Goal: Task Accomplishment & Management: Complete application form

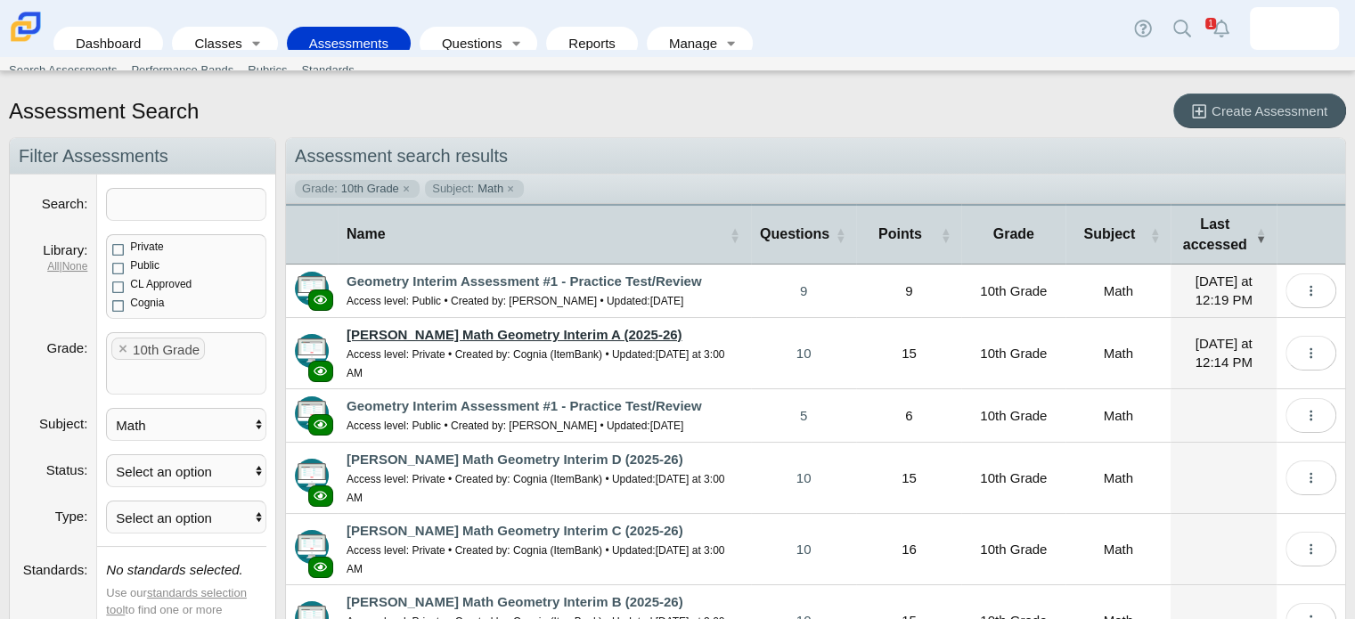
click at [558, 335] on link "[PERSON_NAME] Math Geometry Interim A (2025-26)" at bounding box center [514, 334] width 335 height 15
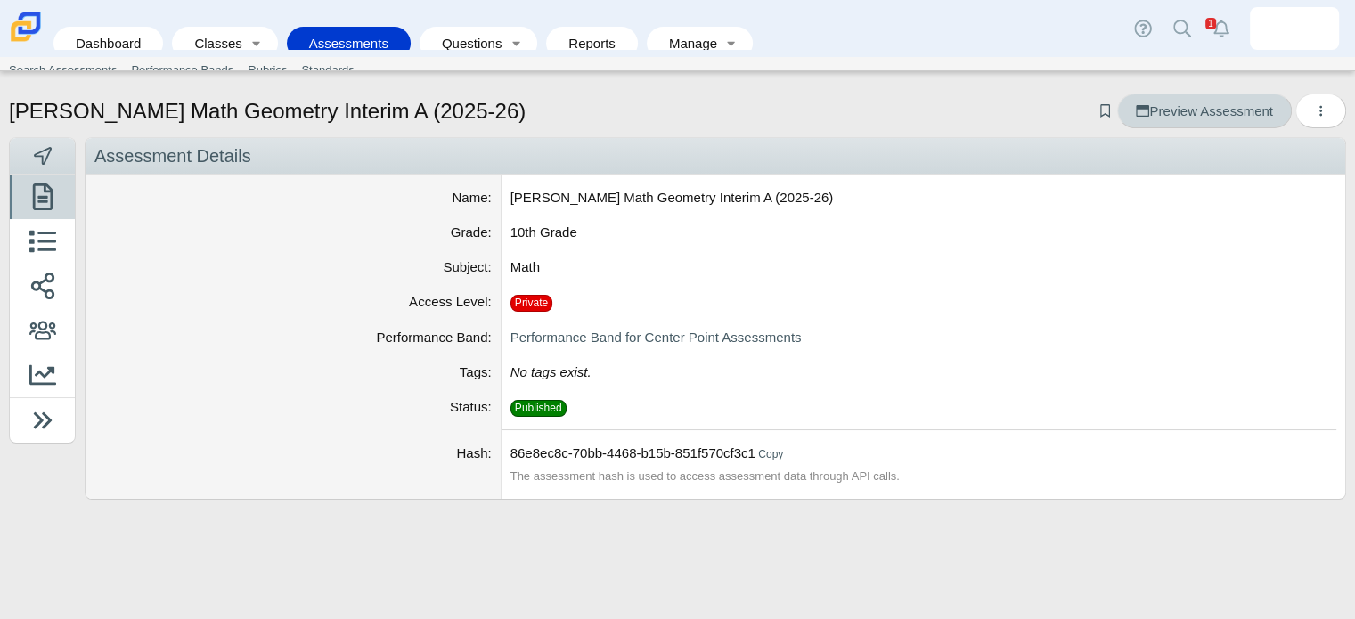
click at [1190, 125] on link "Preview Assessment" at bounding box center [1204, 111] width 174 height 35
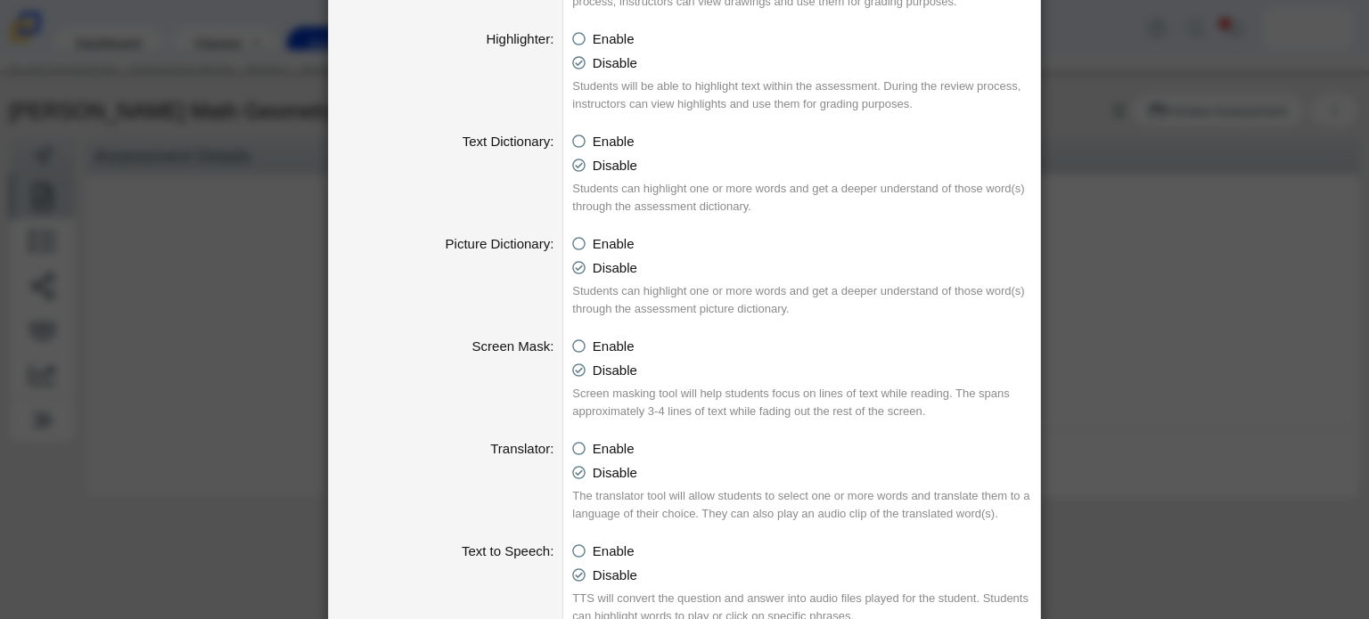
scroll to position [998, 0]
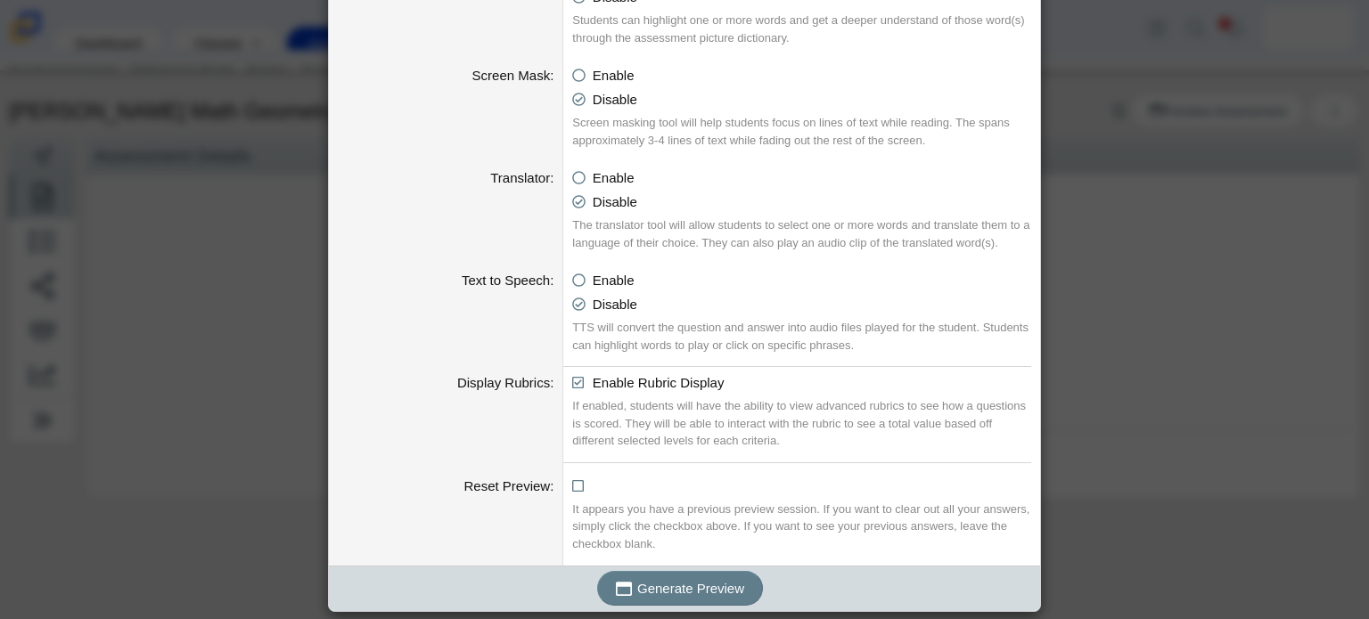
click at [666, 568] on div "Generate Preview" at bounding box center [680, 588] width 702 height 45
click at [666, 581] on span "Generate Preview" at bounding box center [690, 588] width 107 height 15
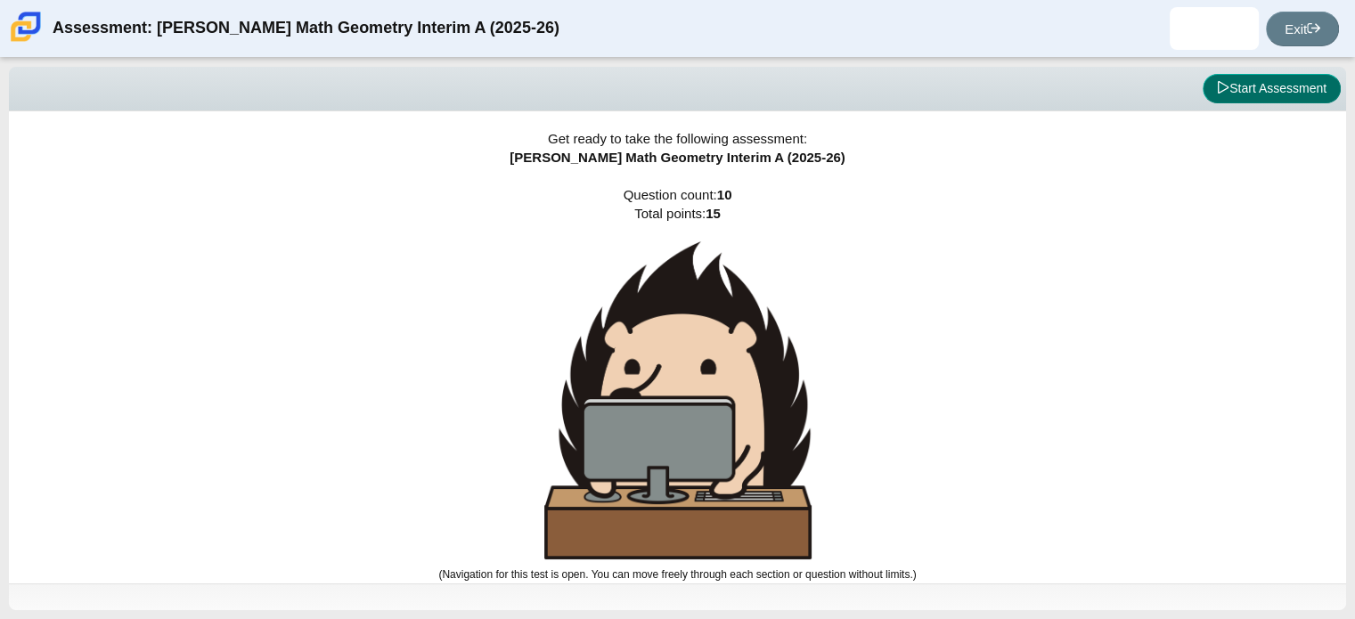
click at [1260, 92] on button "Start Assessment" at bounding box center [1272, 89] width 138 height 30
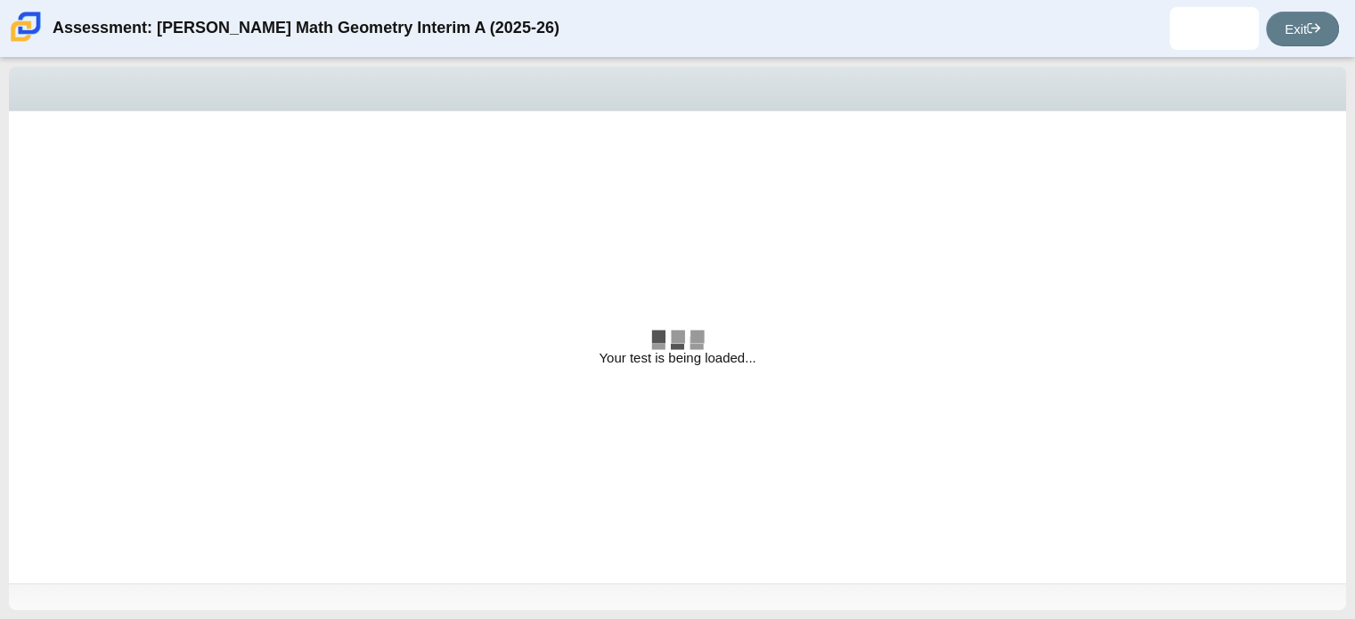
select select "both circles"
select select "are"
select select "all 3 sides"
select select "an equilateral"
select select "are"
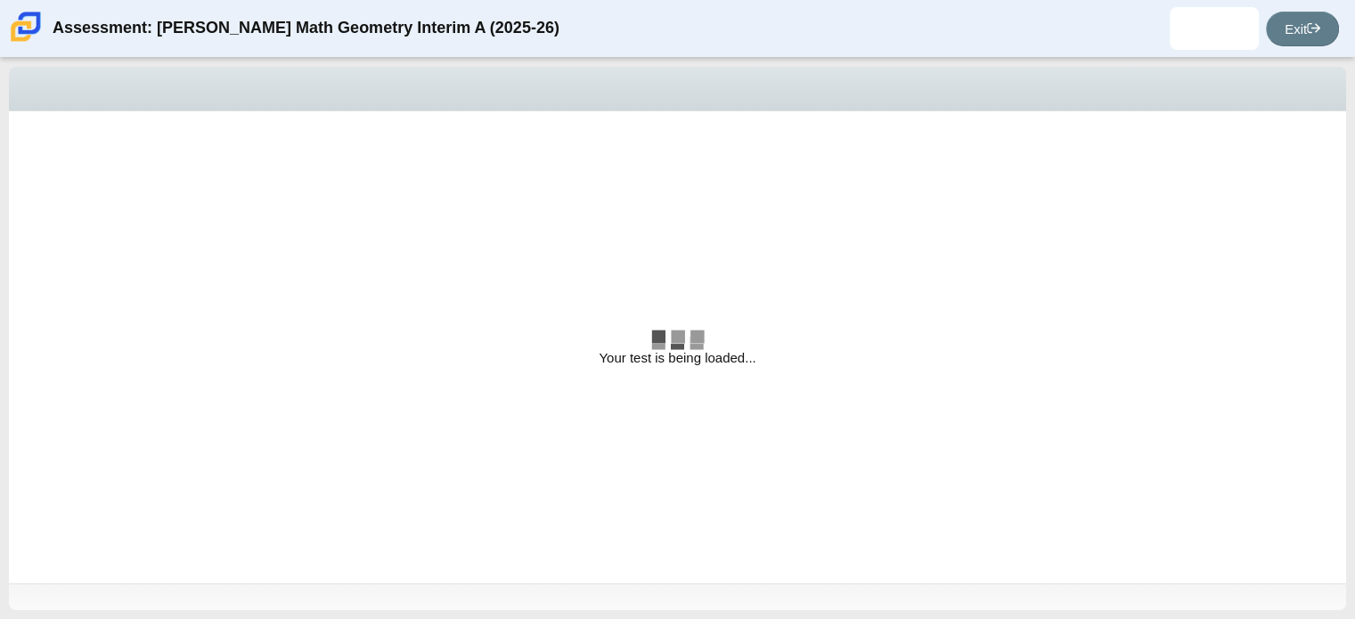
select select "square"
radio input "true"
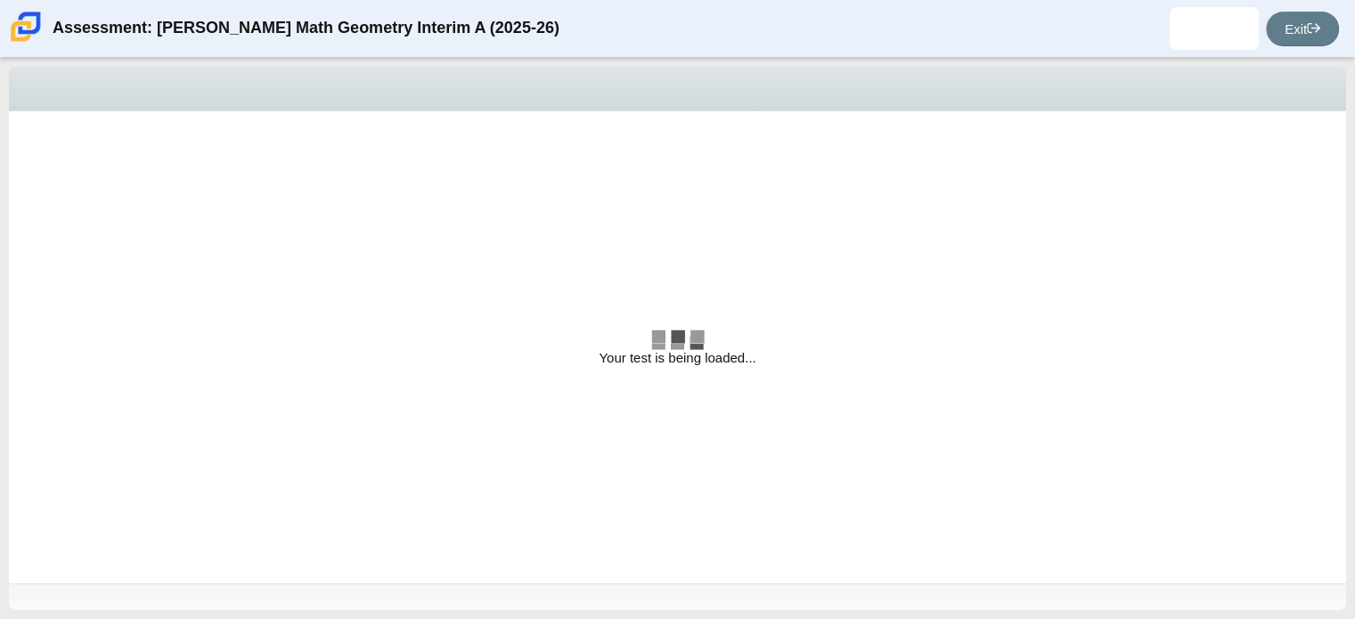
radio input "true"
select select "CENT_93707317080_IM"
select select "both circles"
select select "are"
select select "all 3 sides"
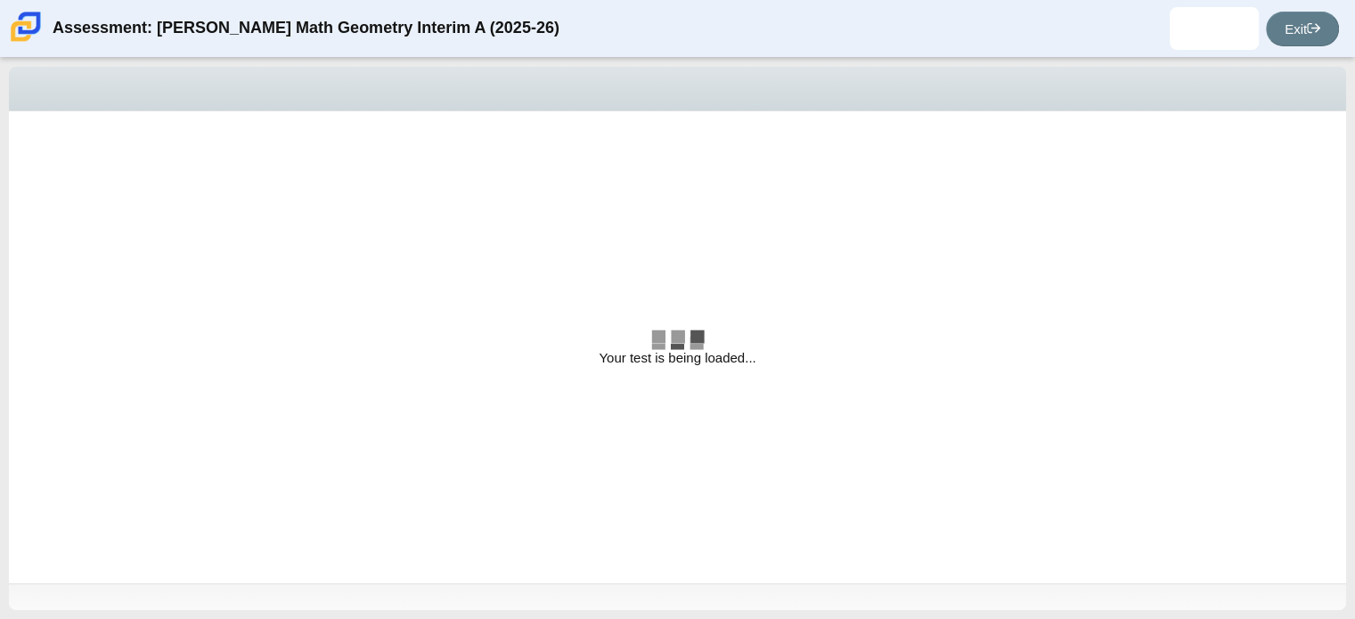
select select "an equilateral"
select select "are"
select select "square"
